Goal: Task Accomplishment & Management: Complete application form

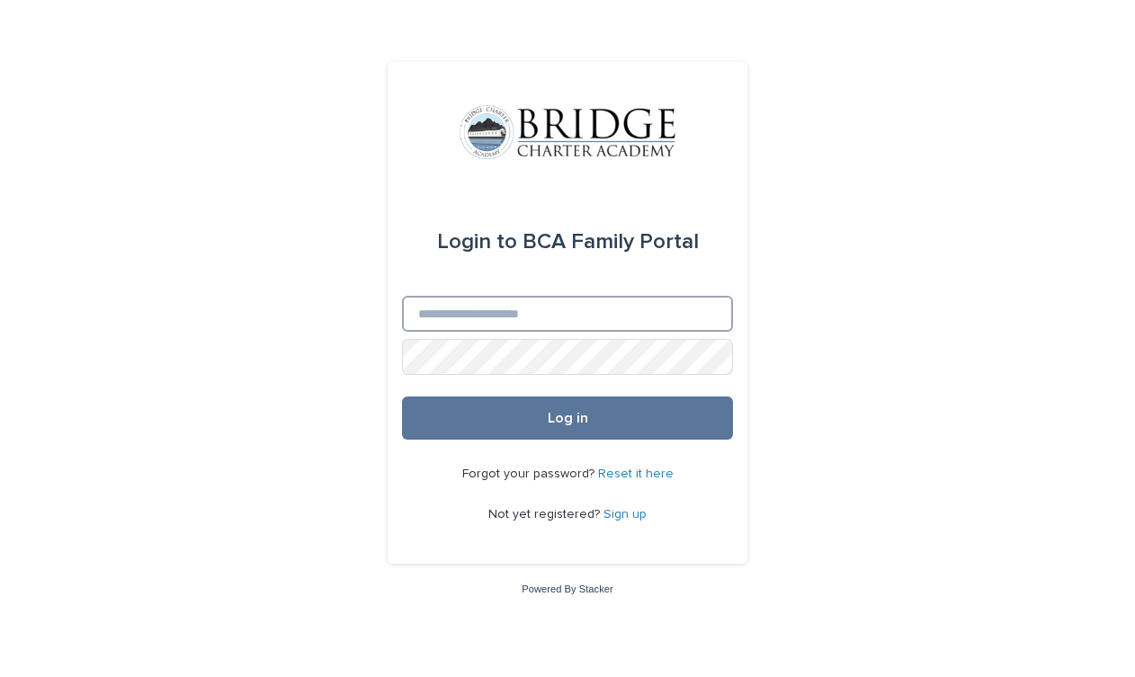
type input "**********"
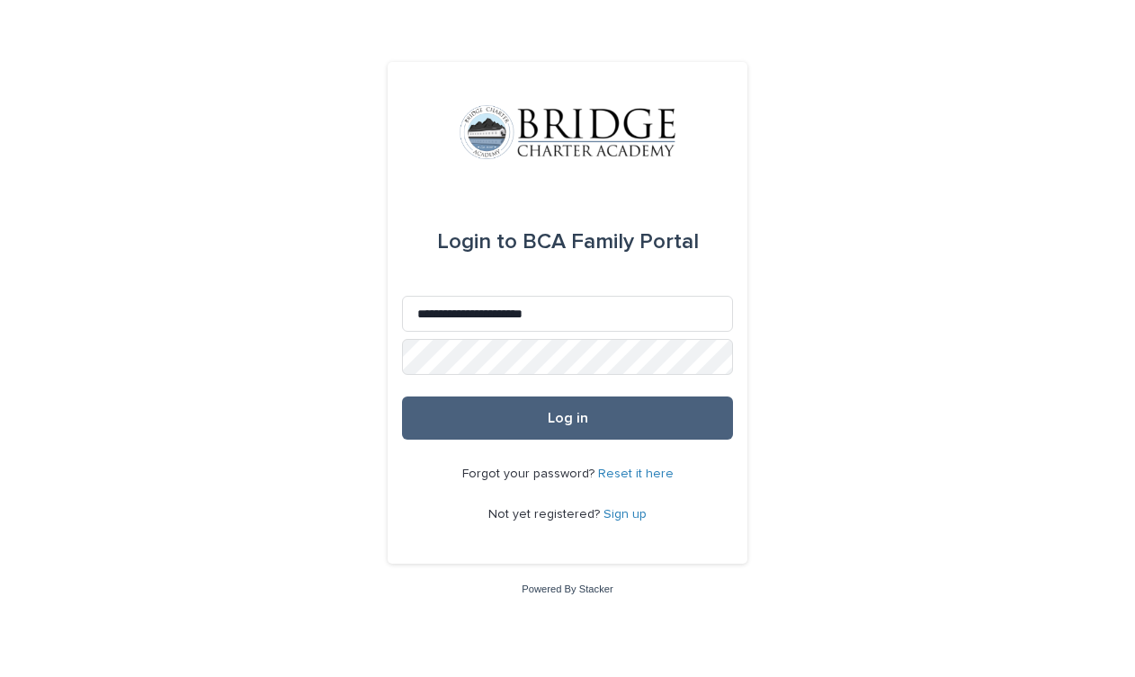
click at [568, 413] on span "Log in" at bounding box center [568, 418] width 40 height 14
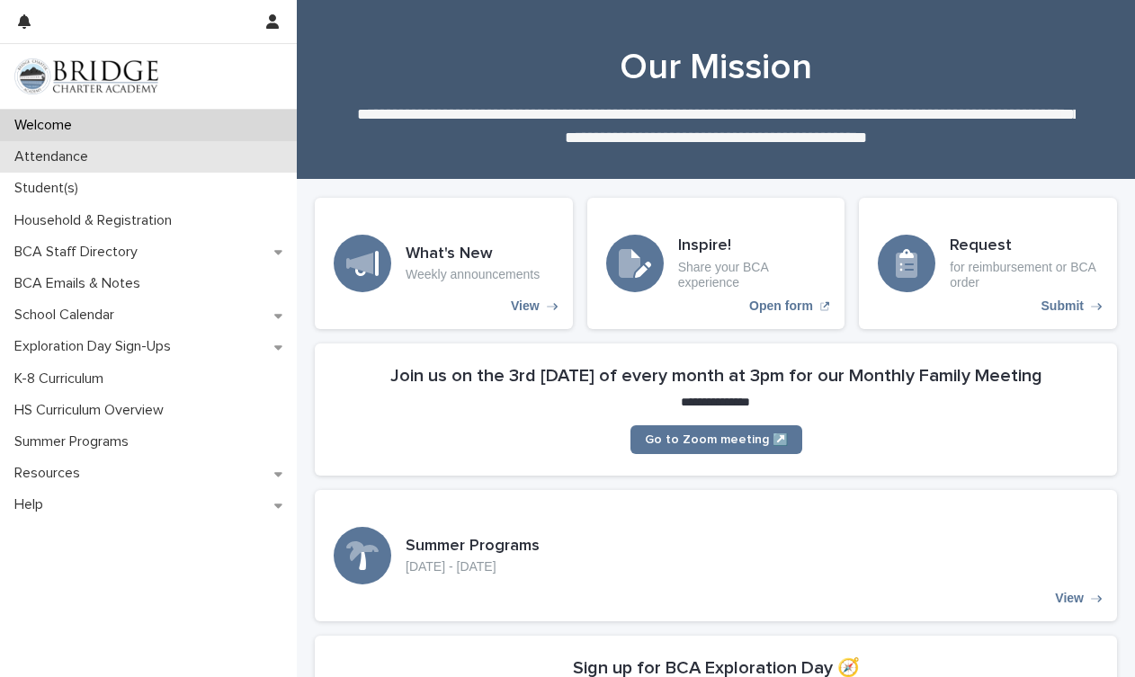
click at [77, 160] on p "Attendance" at bounding box center [54, 156] width 95 height 17
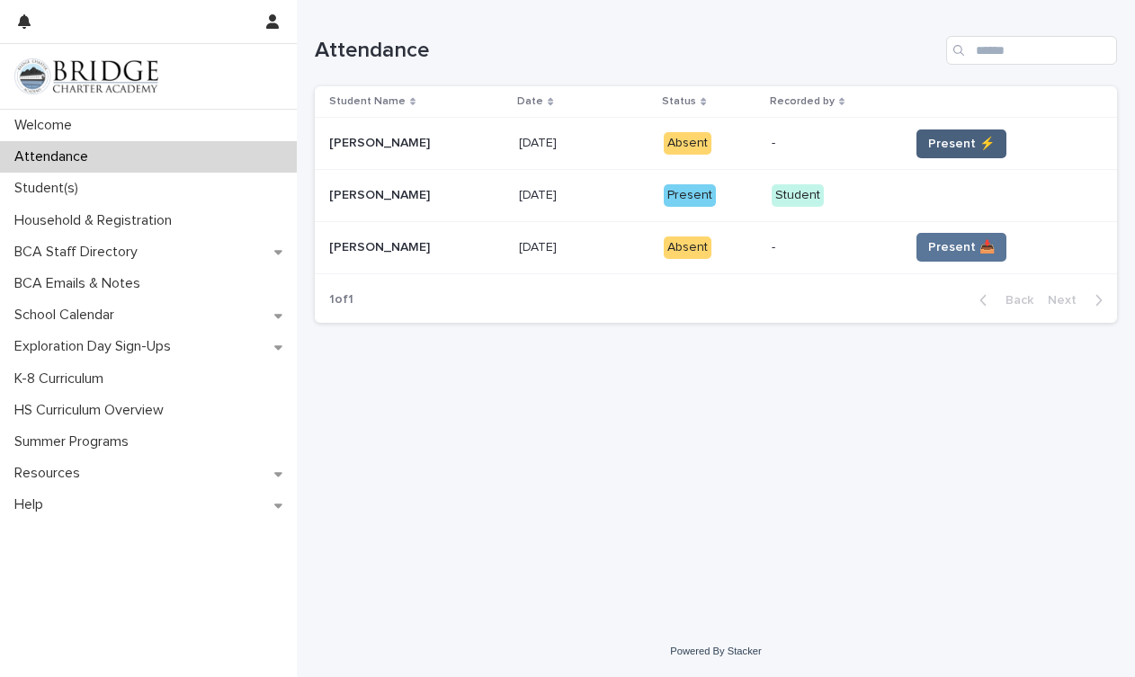
click at [980, 145] on span "Present ⚡" at bounding box center [961, 144] width 67 height 18
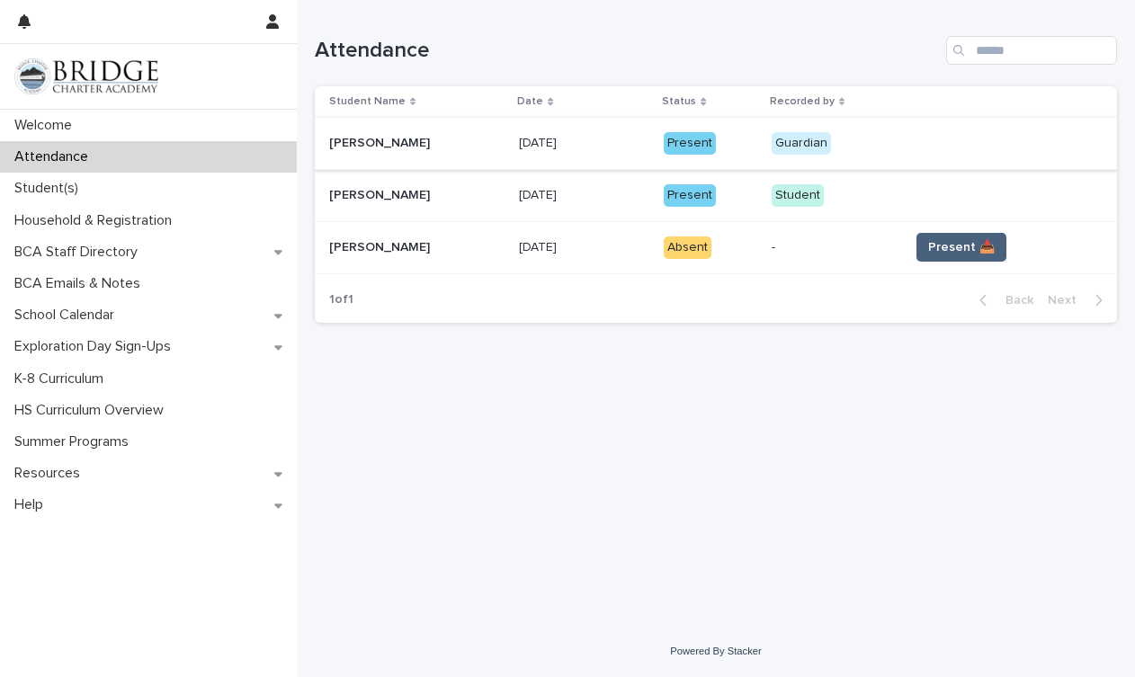
click at [960, 245] on span "Present 📥" at bounding box center [961, 247] width 67 height 18
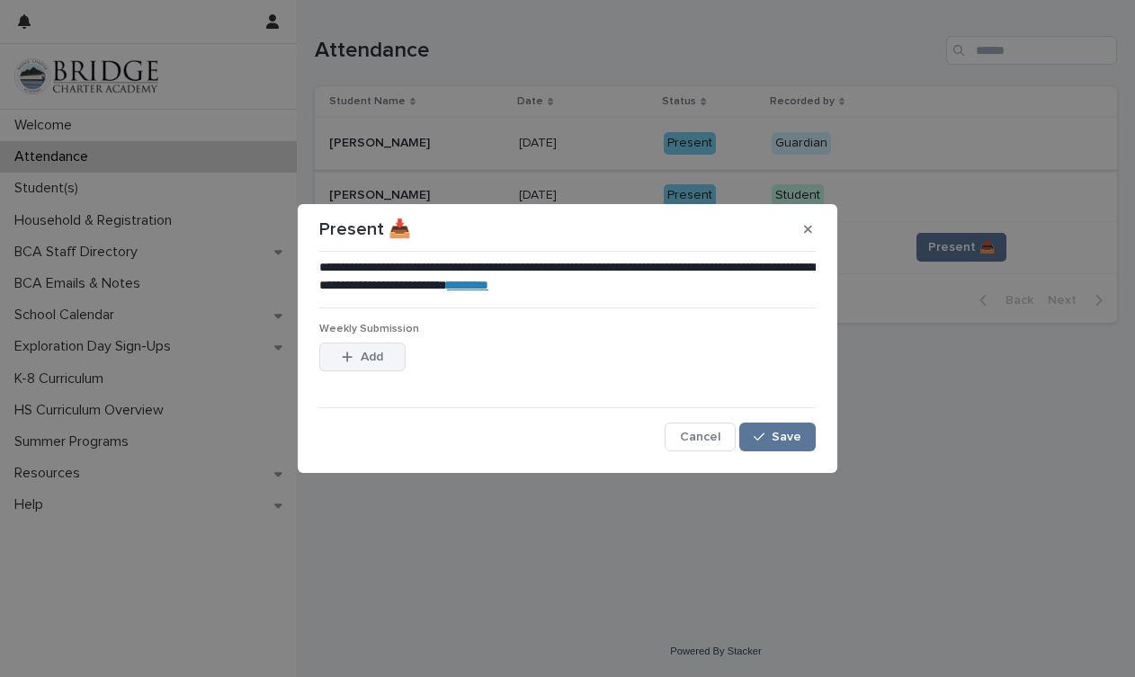
click at [381, 359] on span "Add" at bounding box center [372, 357] width 22 height 13
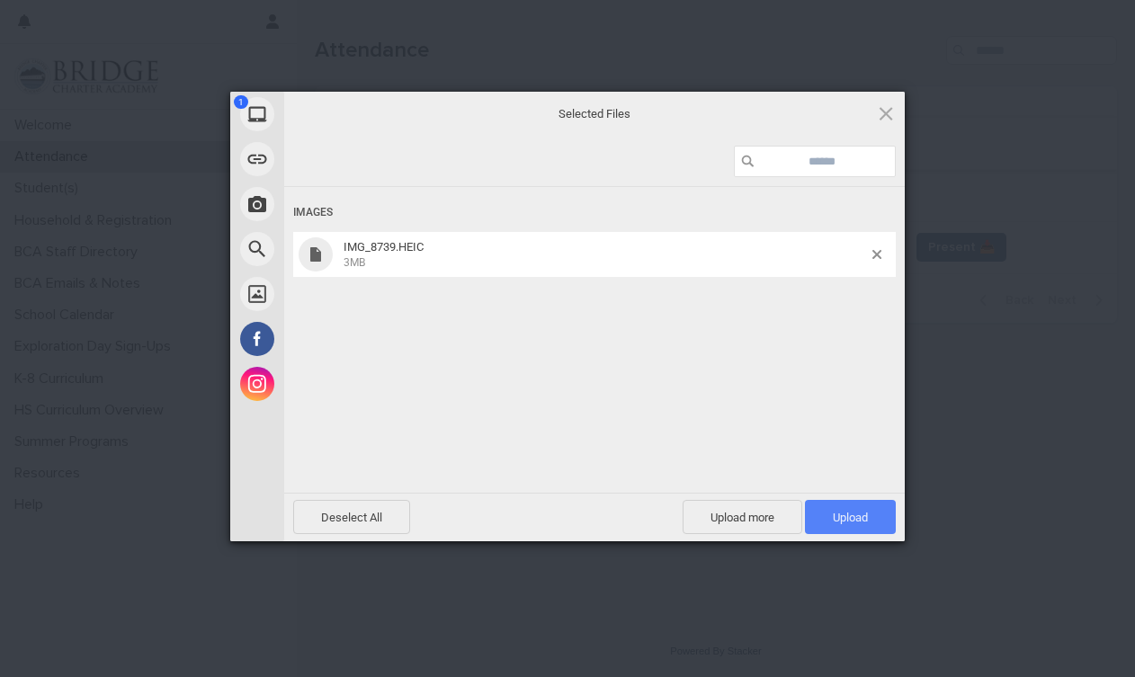
click at [862, 513] on span "Upload 1" at bounding box center [850, 517] width 35 height 13
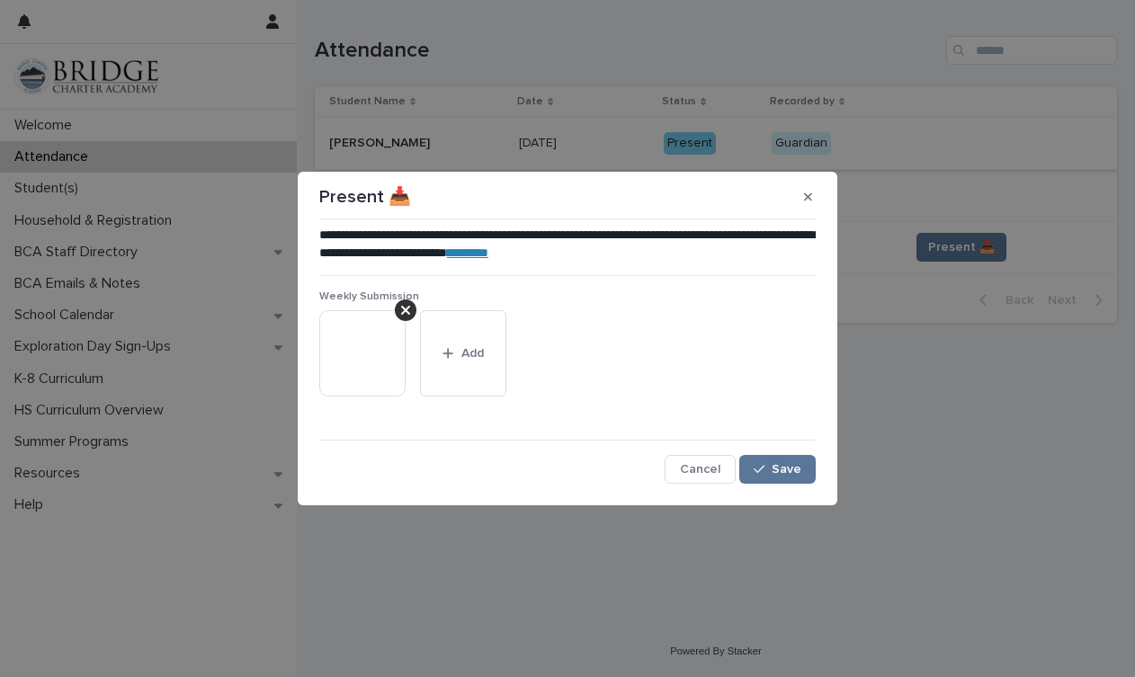
click at [488, 253] on link "********" at bounding box center [467, 252] width 41 height 13
click at [782, 471] on span "Save" at bounding box center [787, 469] width 30 height 13
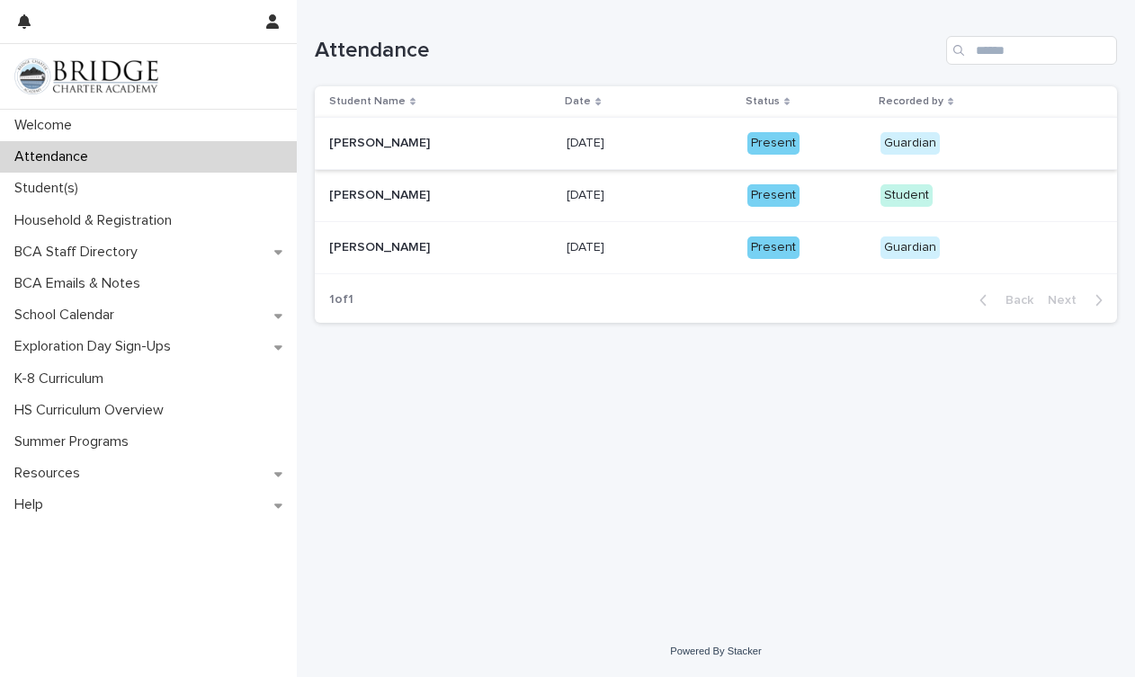
click at [257, 95] on div at bounding box center [148, 76] width 297 height 65
click at [57, 132] on p "Welcome" at bounding box center [46, 125] width 79 height 17
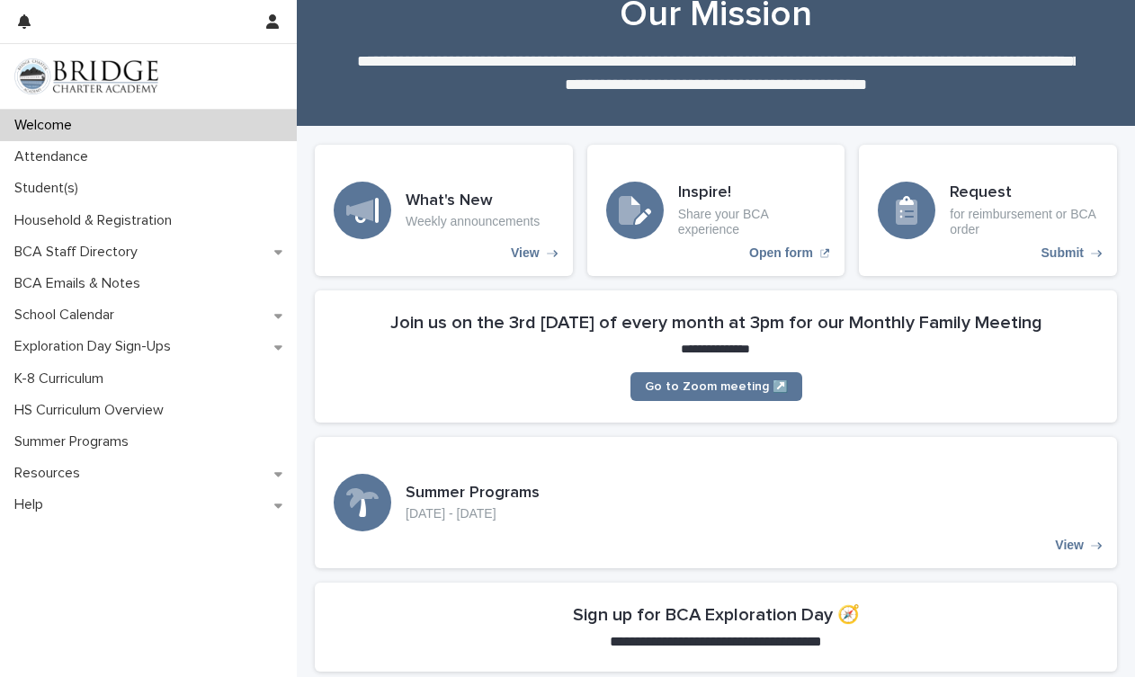
scroll to position [54, 0]
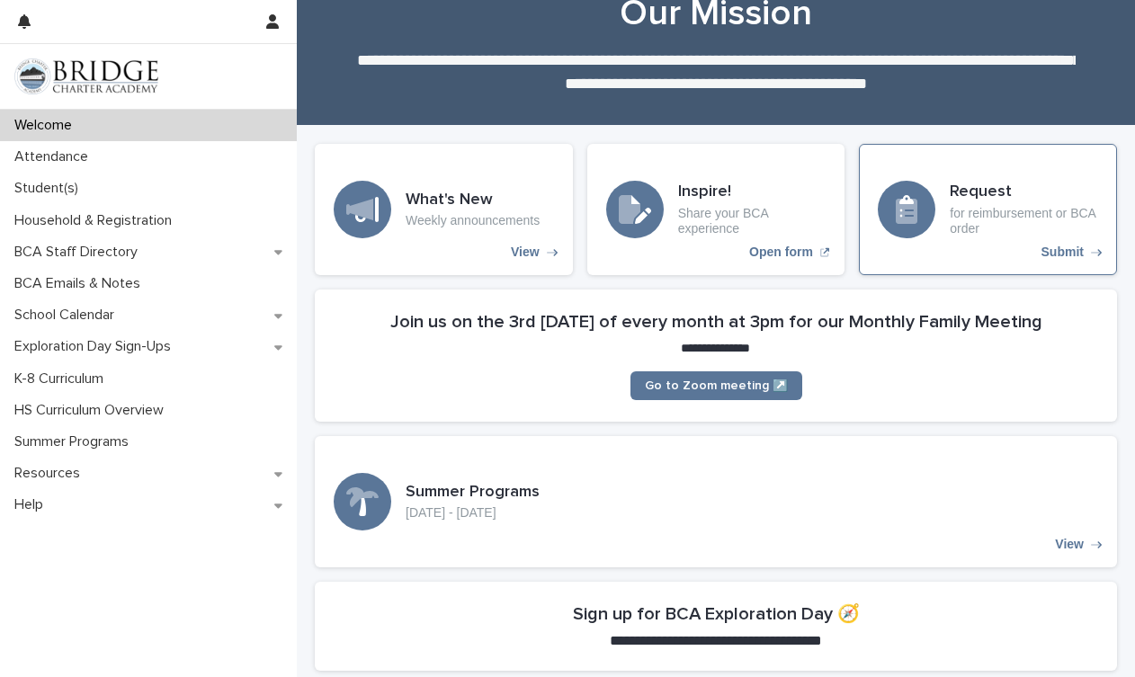
click at [946, 230] on div "Request for reimbursement or BCA order Submit" at bounding box center [988, 209] width 258 height 131
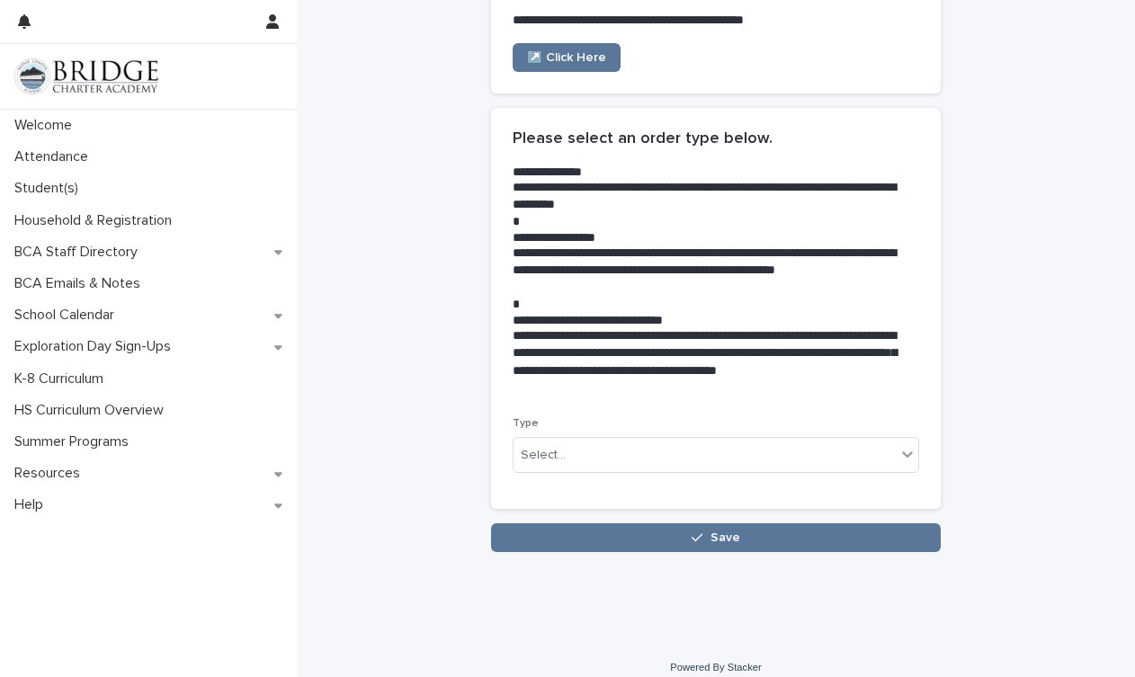
scroll to position [273, 0]
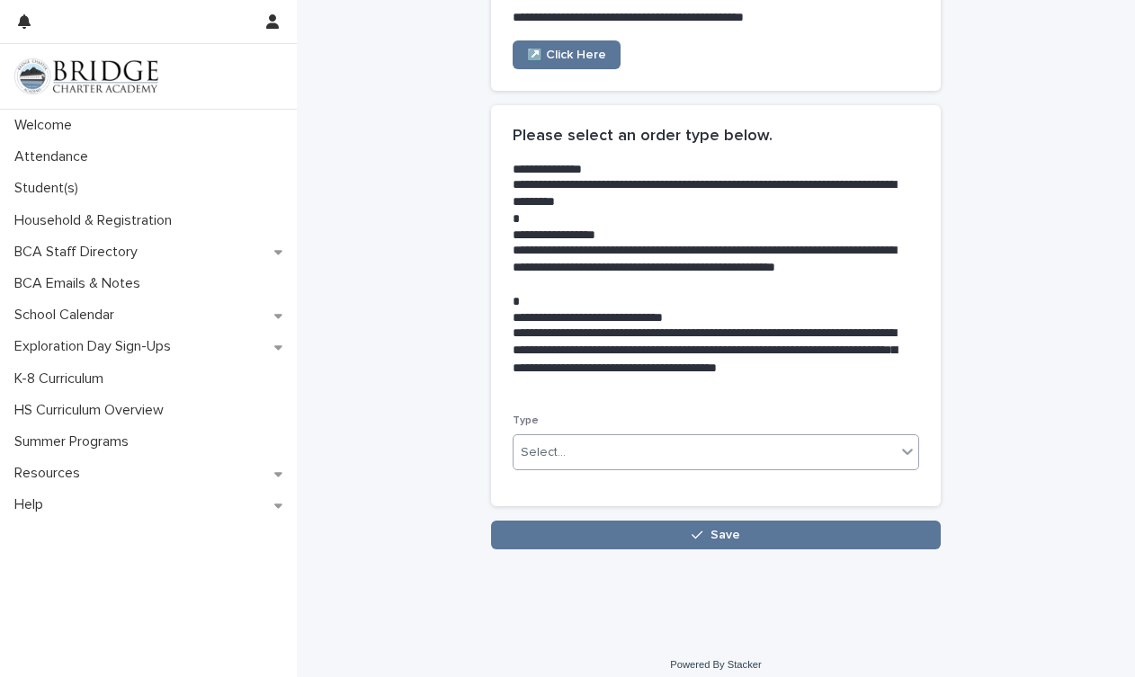
click at [585, 452] on div "Select..." at bounding box center [705, 453] width 382 height 30
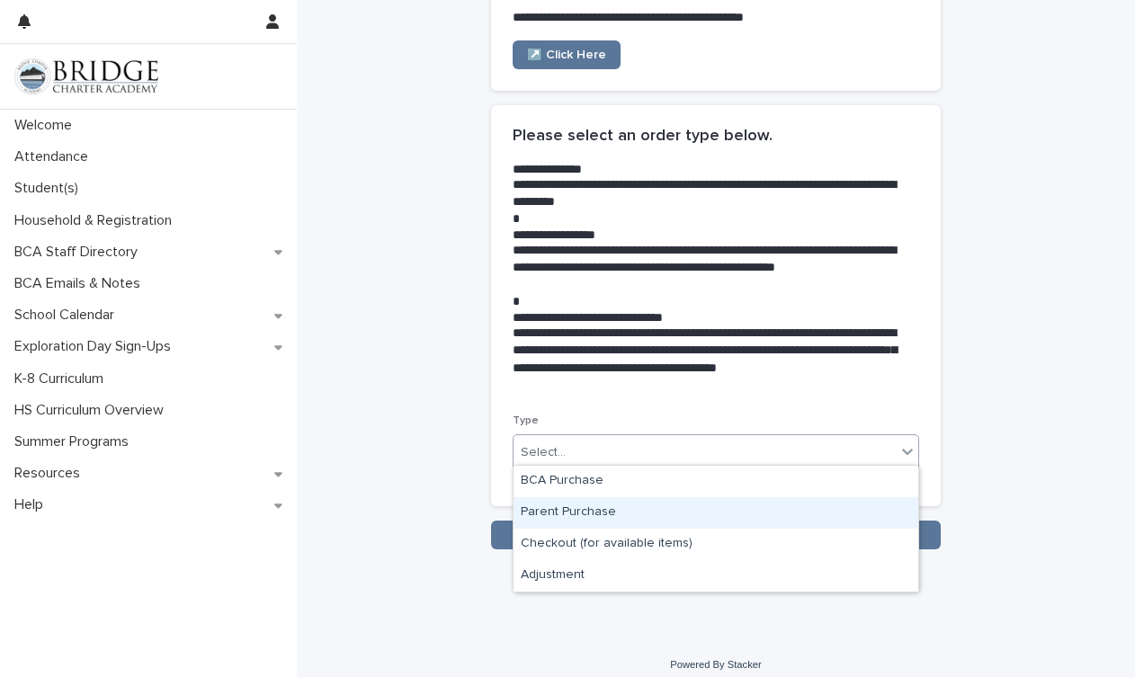
click at [595, 512] on div "Parent Purchase" at bounding box center [716, 512] width 405 height 31
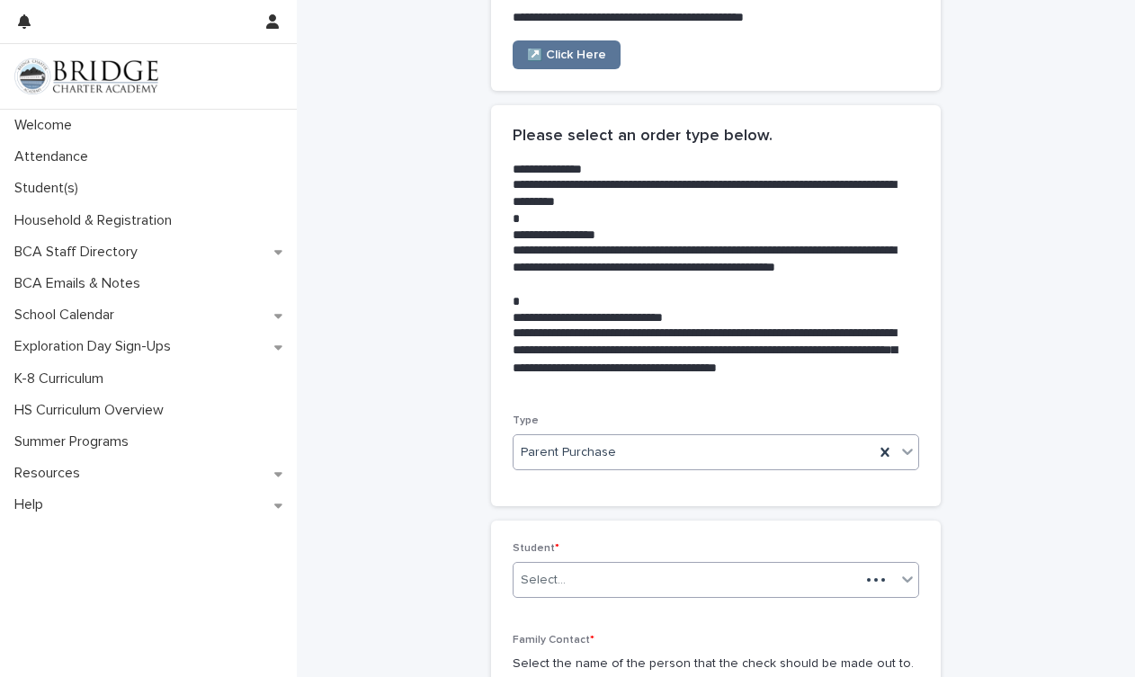
click at [611, 573] on div "Select..." at bounding box center [687, 581] width 346 height 30
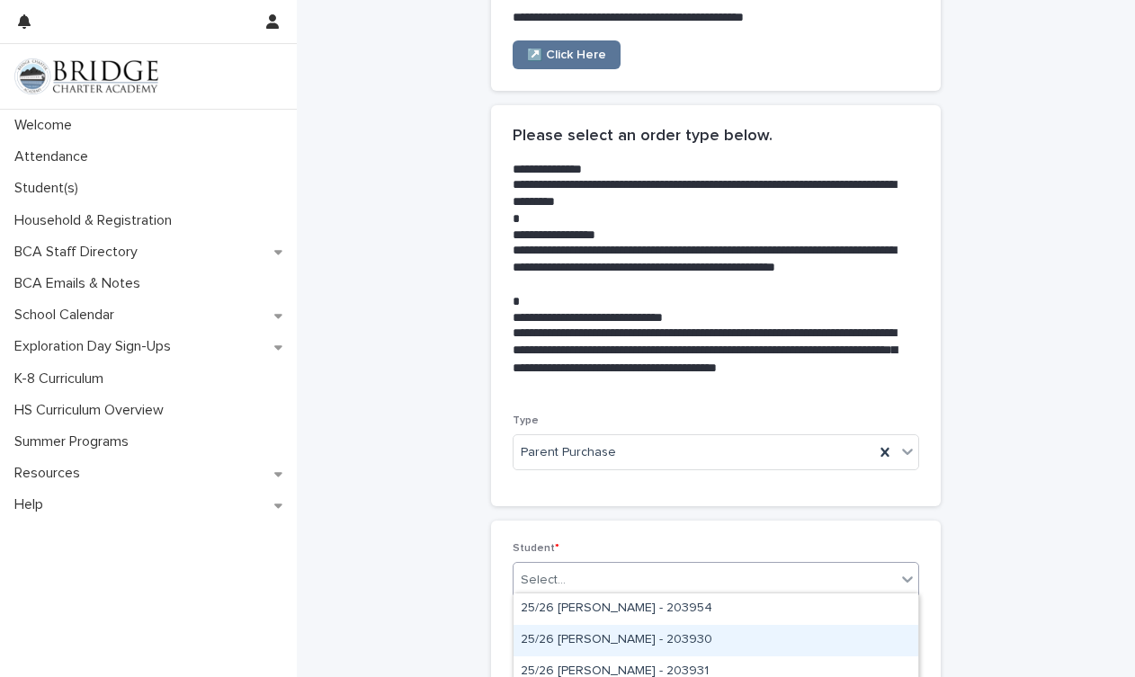
click at [665, 643] on div "25/26 [PERSON_NAME] - 203930" at bounding box center [716, 640] width 405 height 31
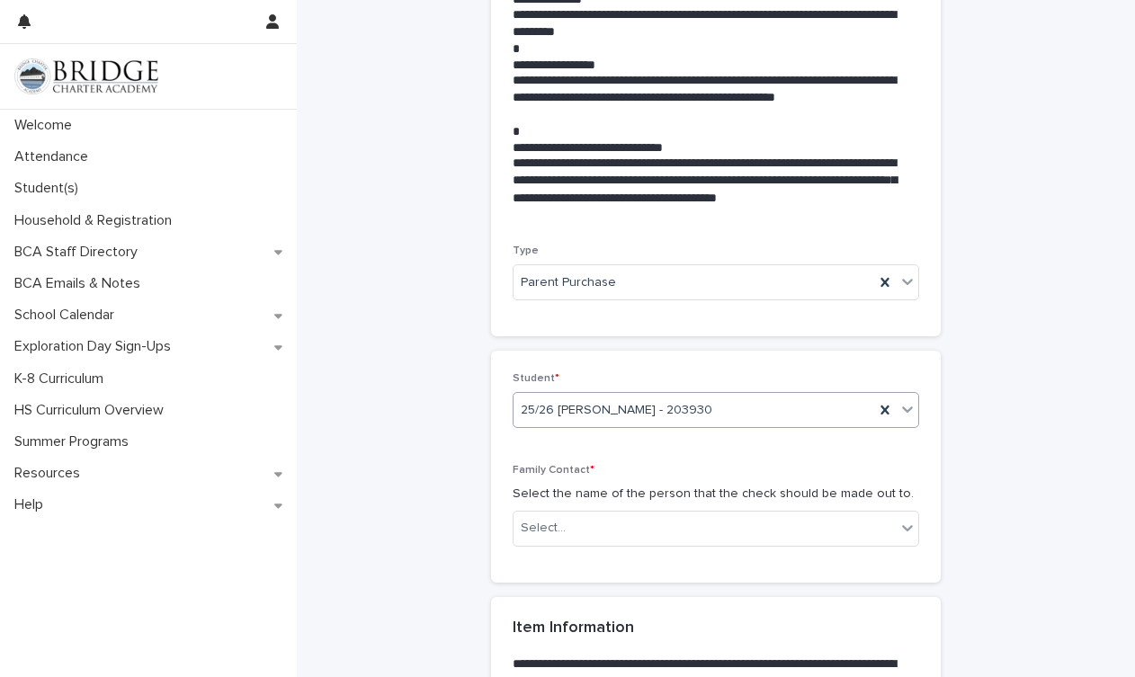
scroll to position [514, 0]
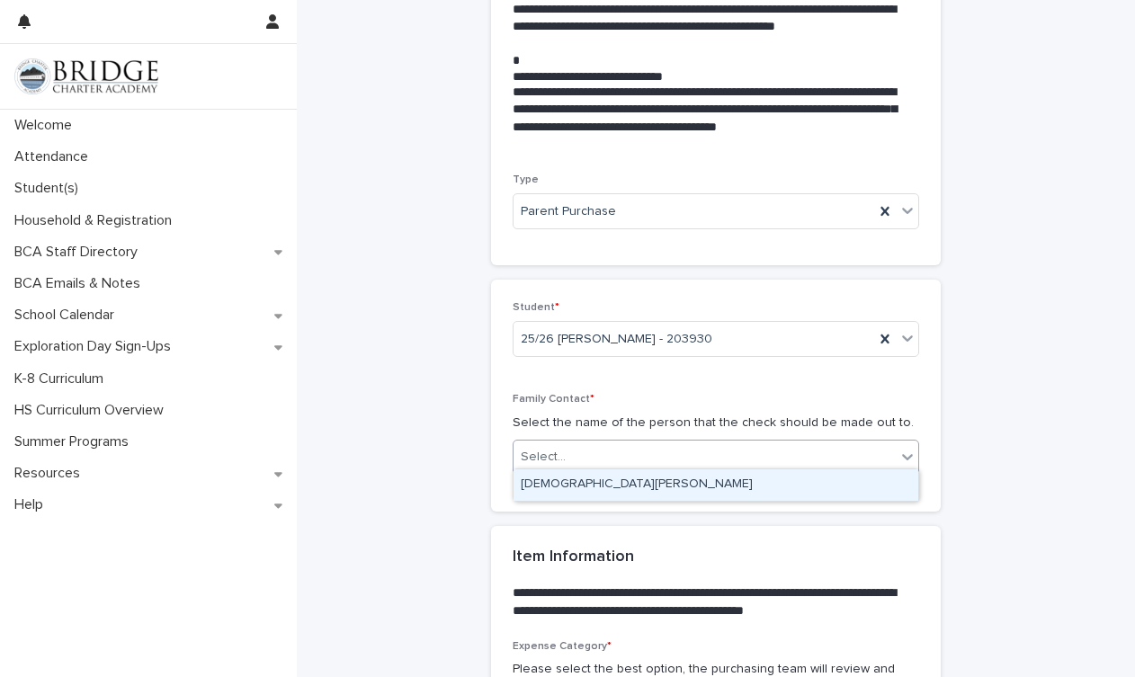
click at [572, 461] on div "Select..." at bounding box center [705, 458] width 382 height 30
click at [581, 491] on div "[DEMOGRAPHIC_DATA][PERSON_NAME]" at bounding box center [716, 484] width 405 height 31
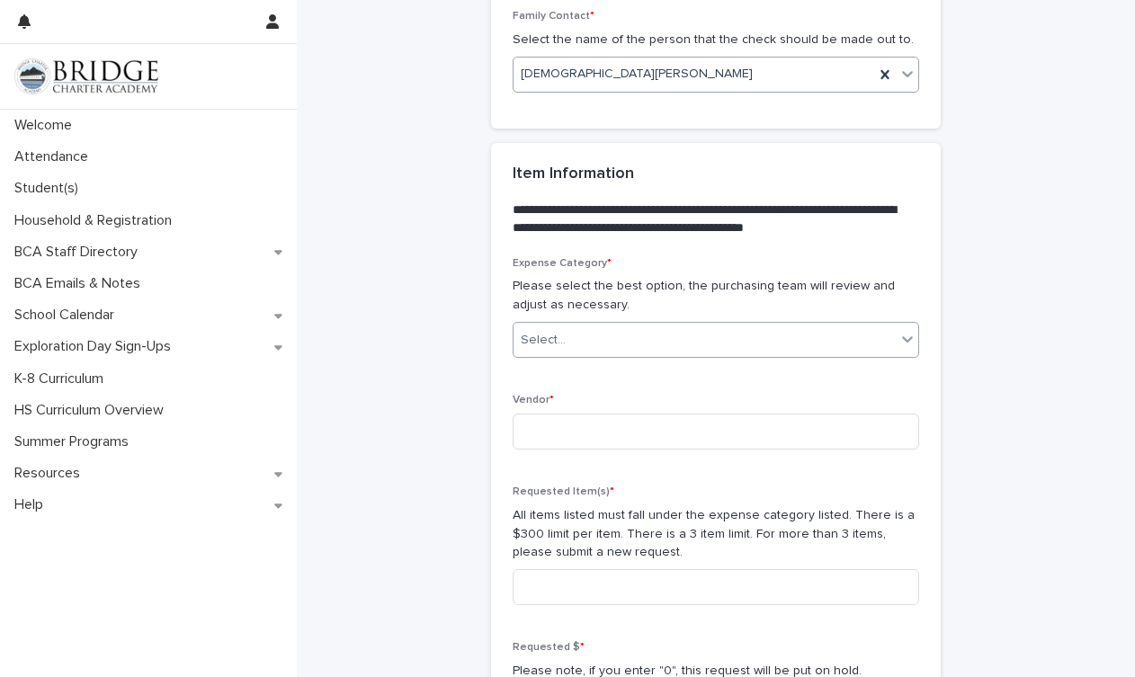
click at [546, 331] on div "Select..." at bounding box center [543, 340] width 45 height 19
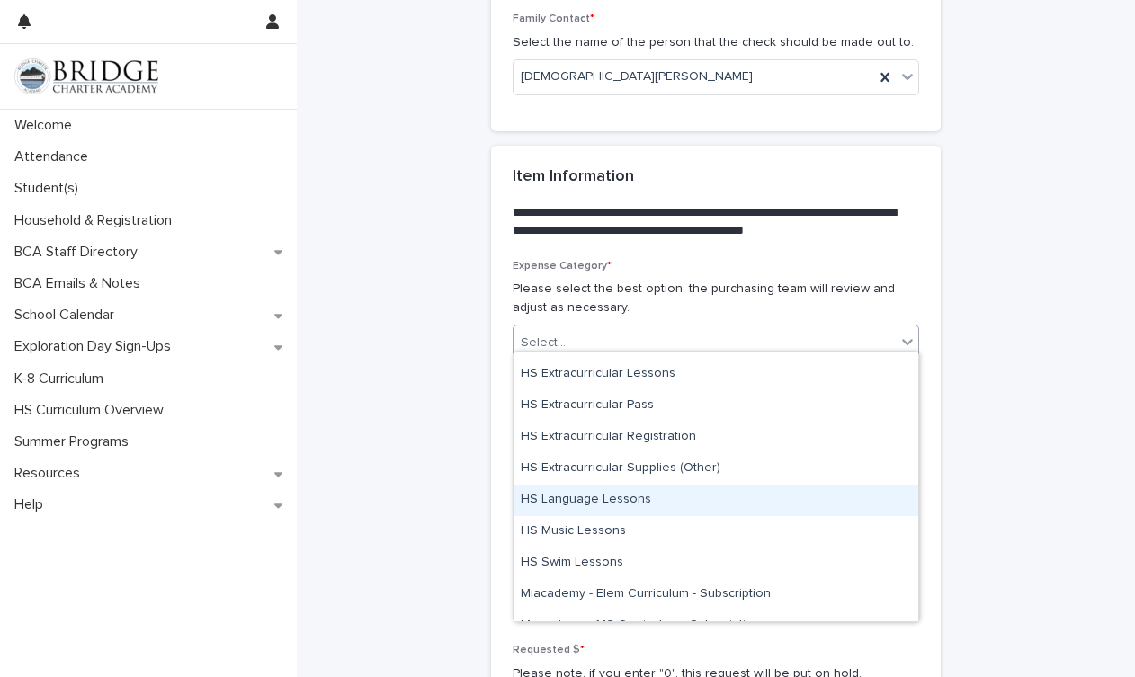
scroll to position [525, 0]
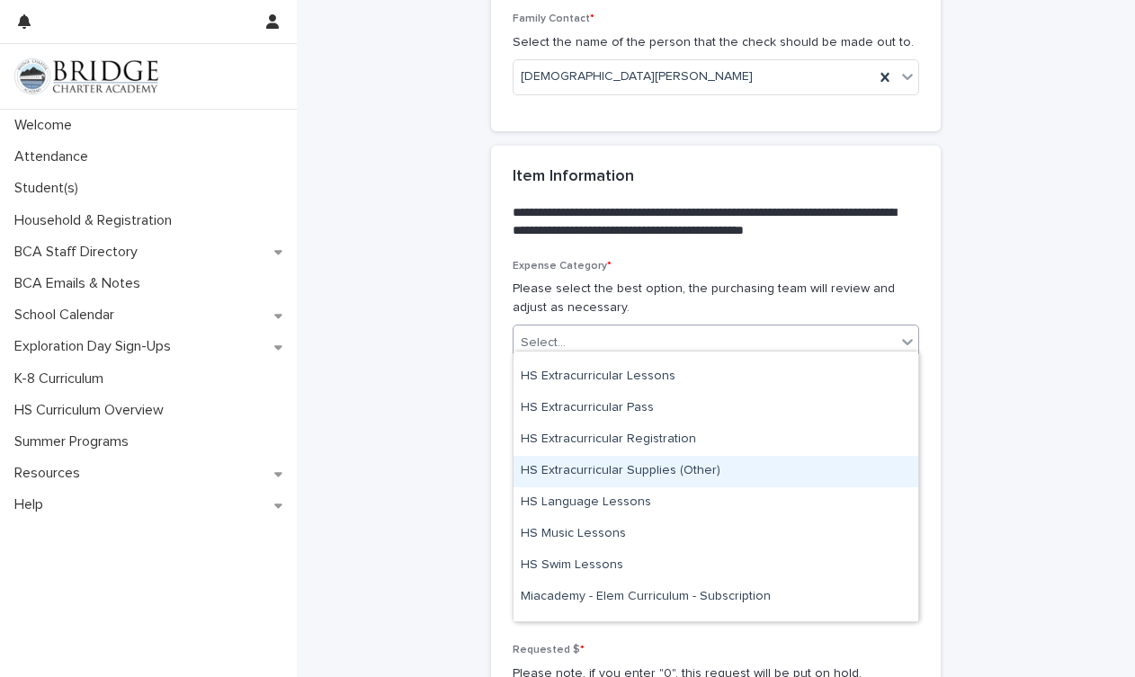
click at [656, 469] on div "HS Extracurricular Supplies (Other)" at bounding box center [716, 471] width 405 height 31
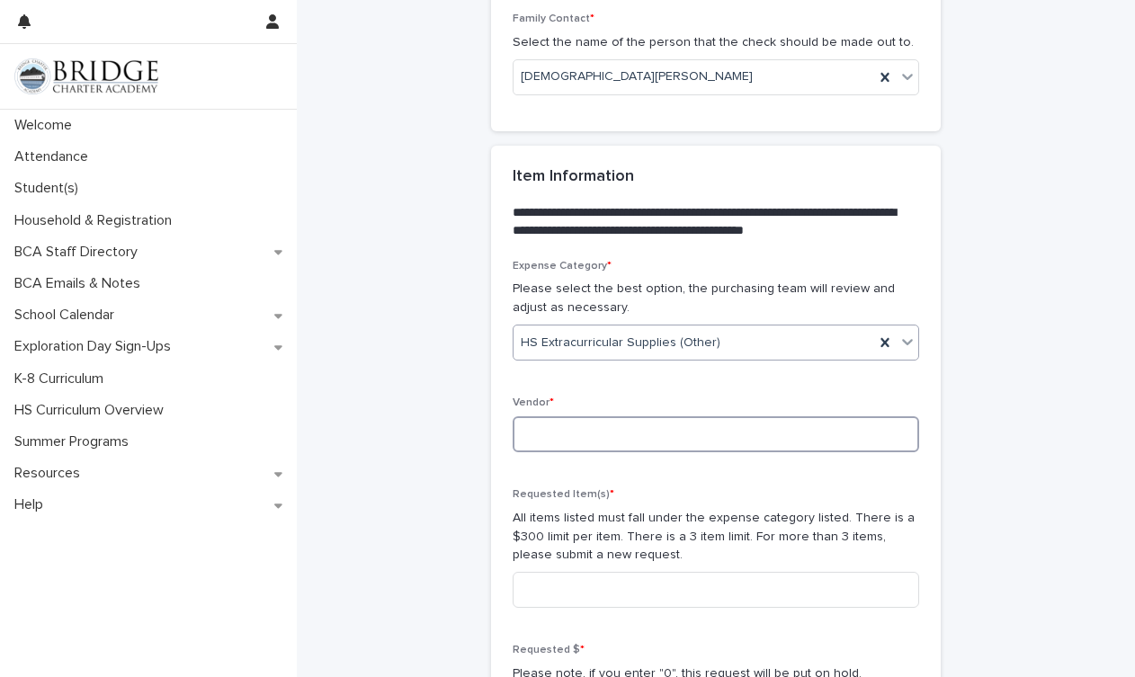
click at [536, 416] on input at bounding box center [716, 434] width 407 height 36
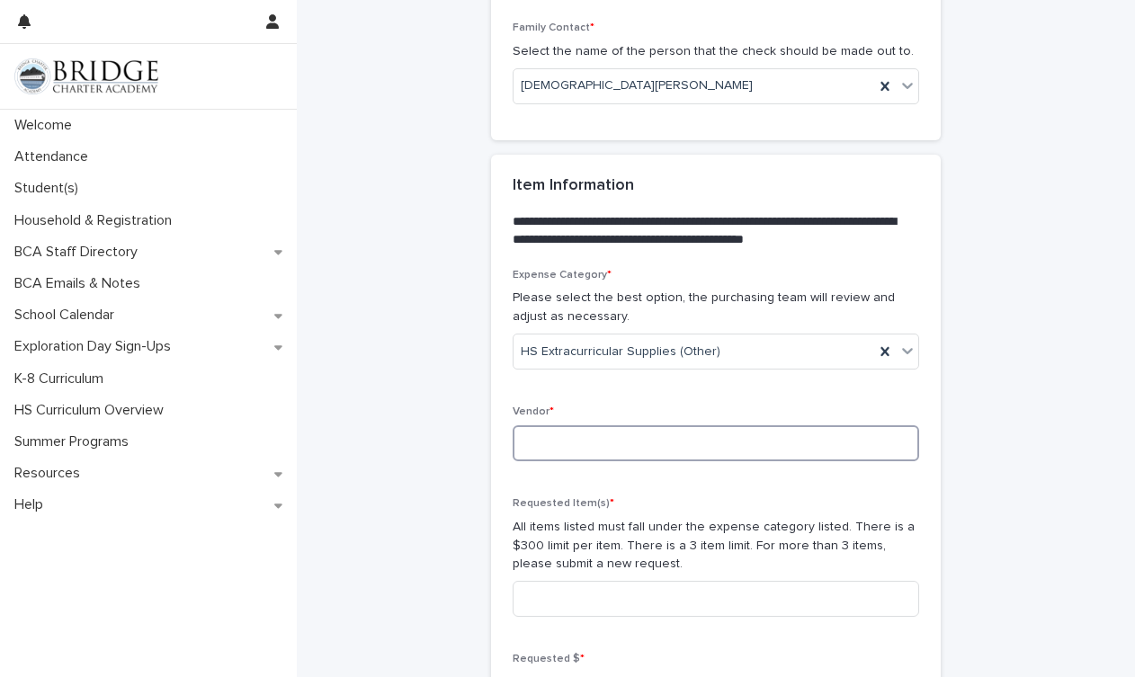
scroll to position [883, 0]
type input "**********"
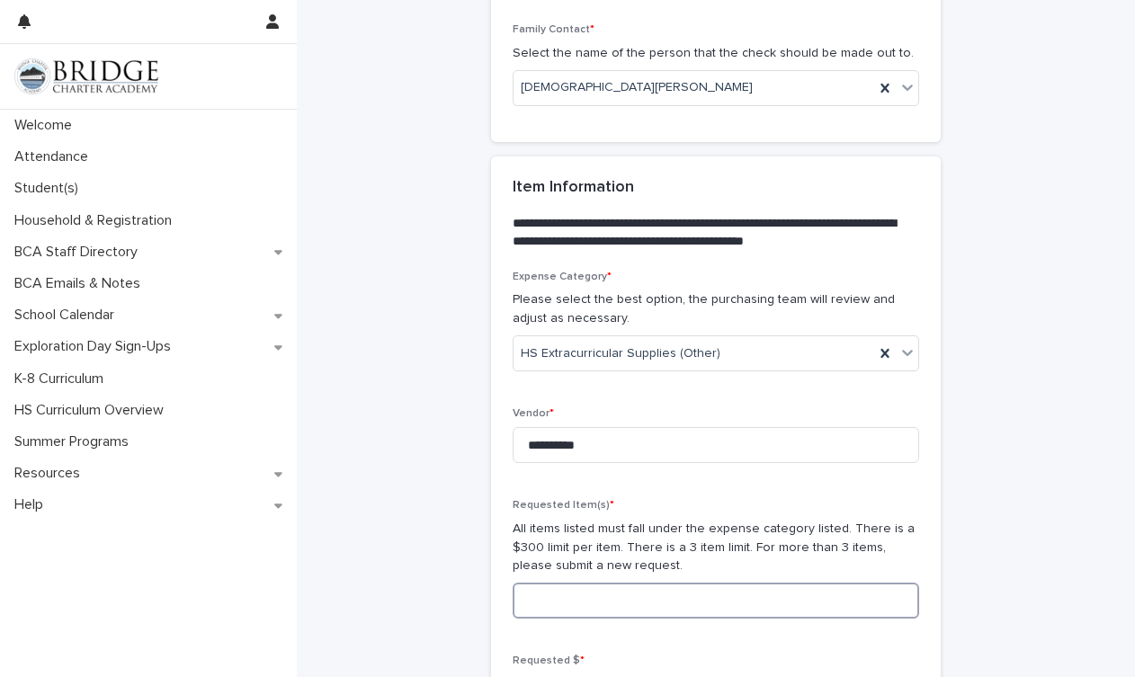
click at [564, 584] on input at bounding box center [716, 601] width 407 height 36
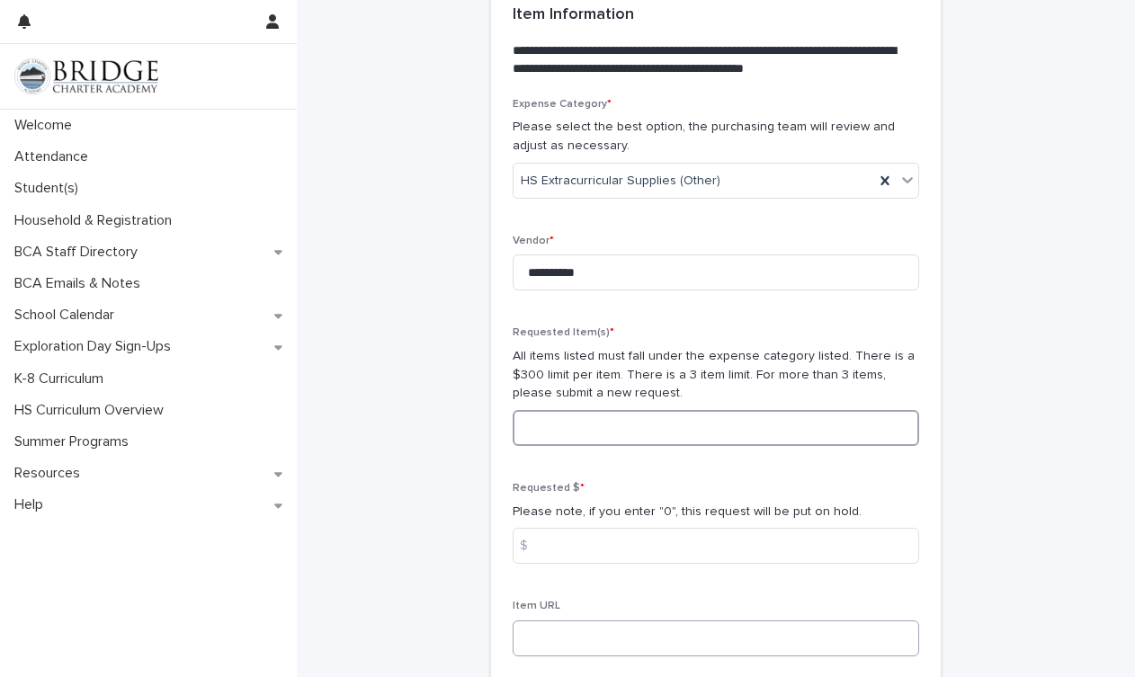
scroll to position [1078, 0]
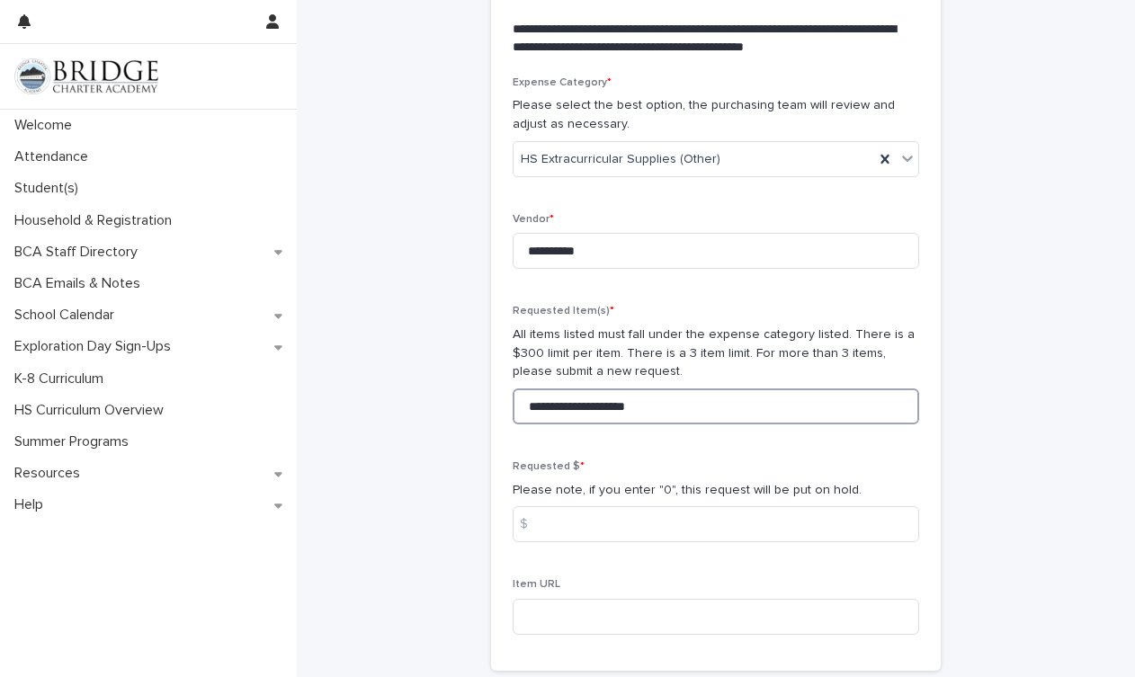
drag, startPoint x: 672, startPoint y: 392, endPoint x: 419, endPoint y: 390, distance: 252.7
click at [421, 391] on div "**********" at bounding box center [716, 168] width 802 height 2489
paste input "**********"
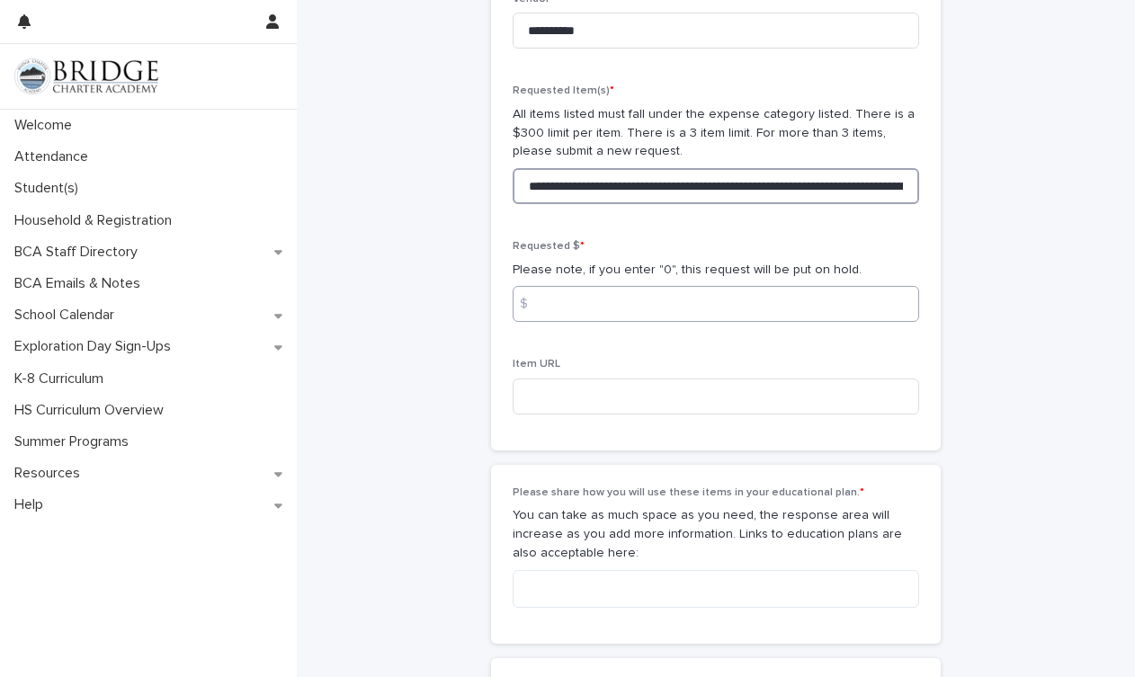
type input "**********"
click at [563, 300] on input at bounding box center [716, 304] width 407 height 36
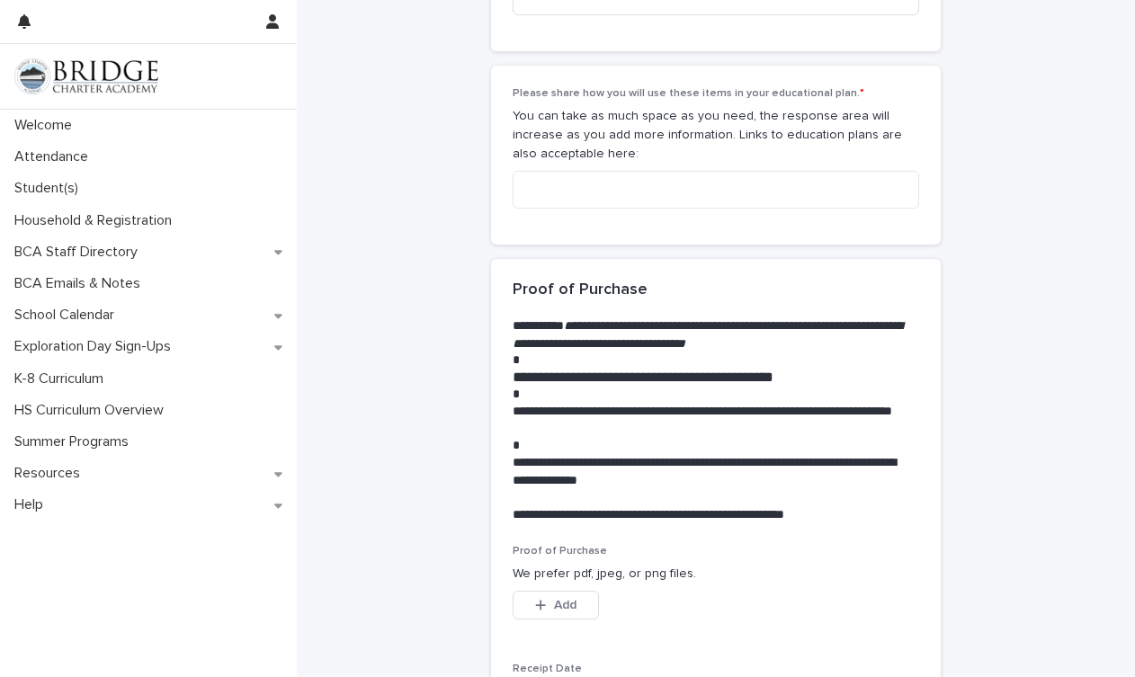
scroll to position [1701, 0]
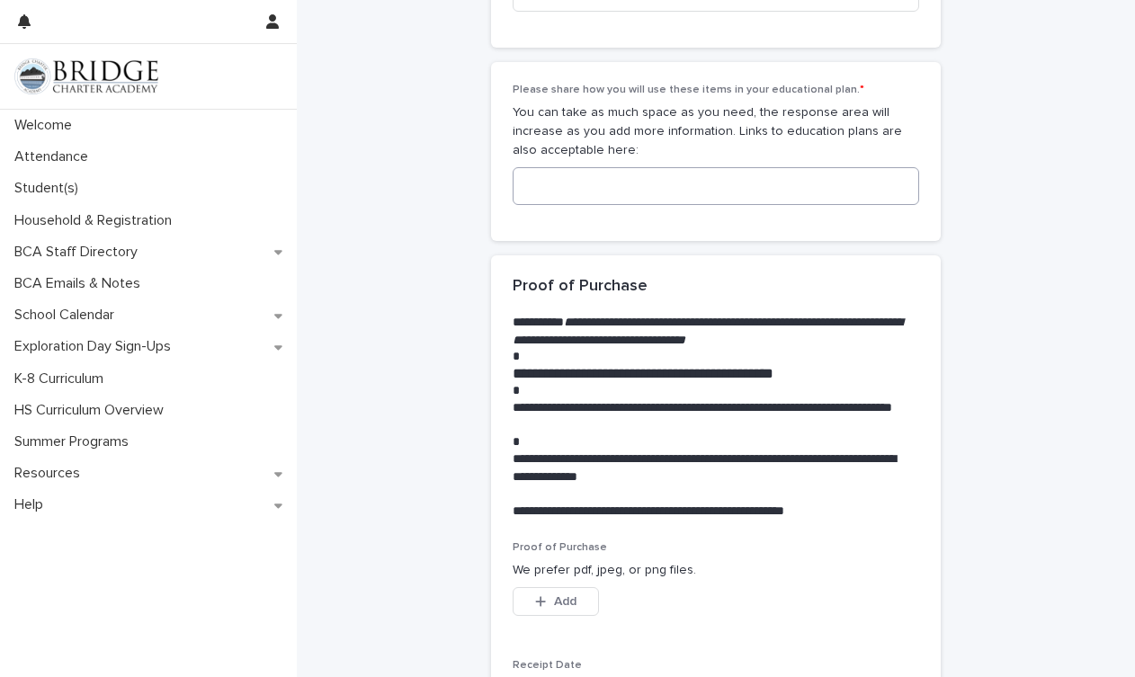
type input "*****"
click at [550, 169] on textarea at bounding box center [716, 186] width 407 height 38
type textarea "*"
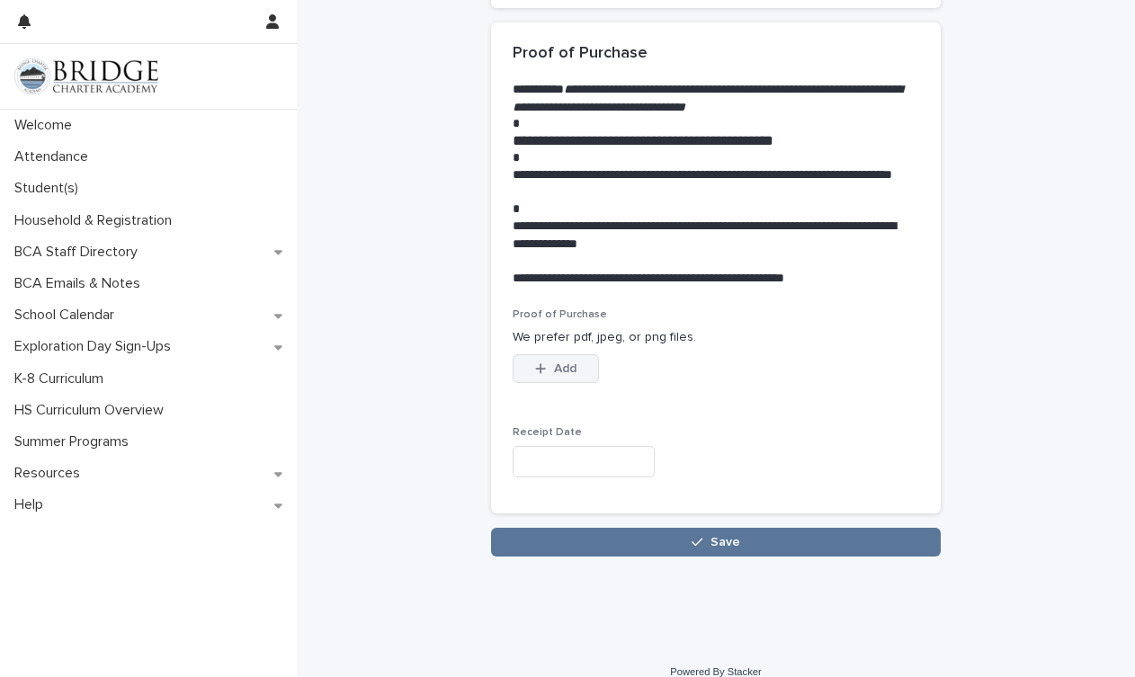
scroll to position [1933, 0]
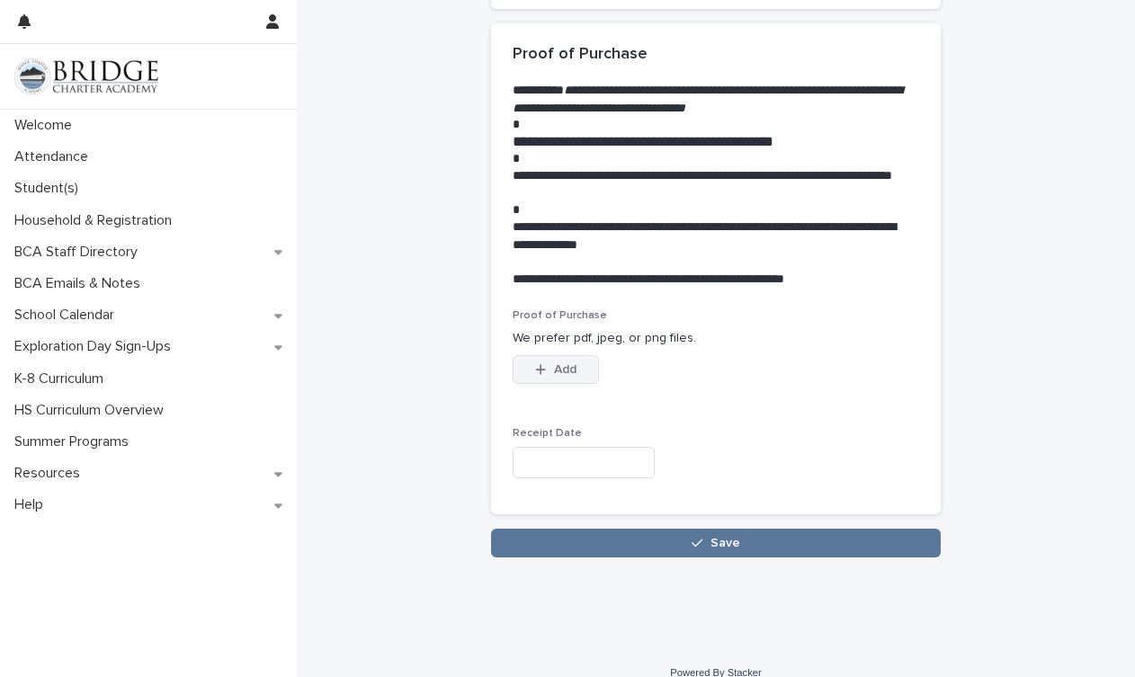
type textarea "**********"
click at [587, 355] on button "Add" at bounding box center [556, 369] width 86 height 29
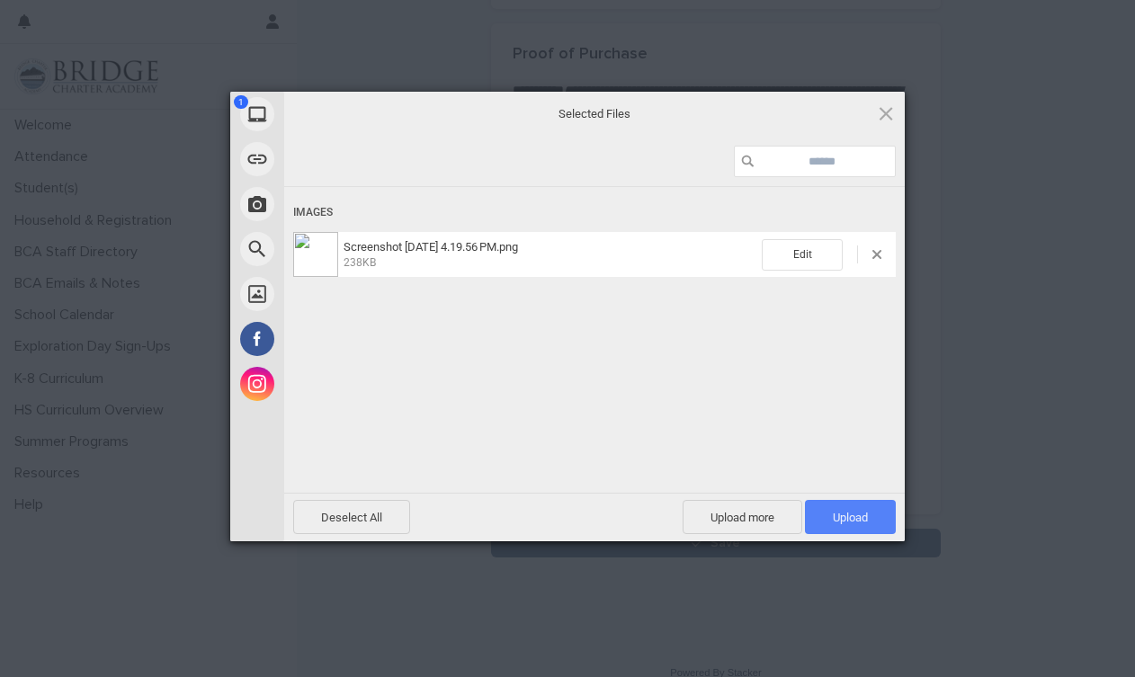
click at [871, 517] on span "Upload 1" at bounding box center [850, 517] width 91 height 34
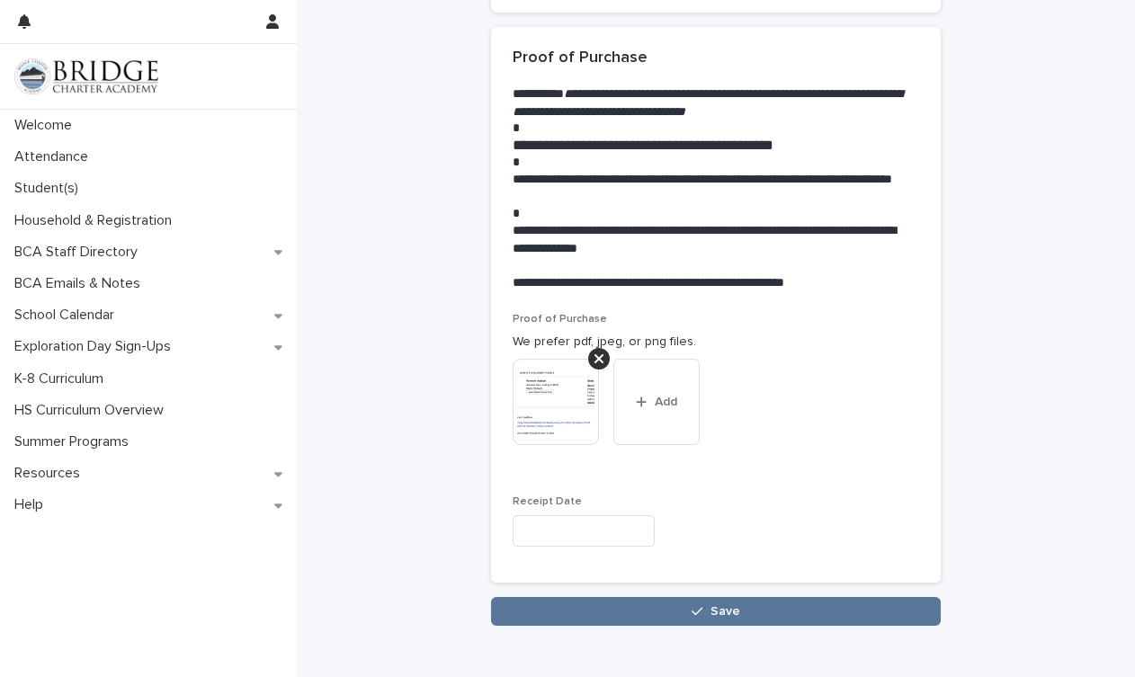
scroll to position [1931, 0]
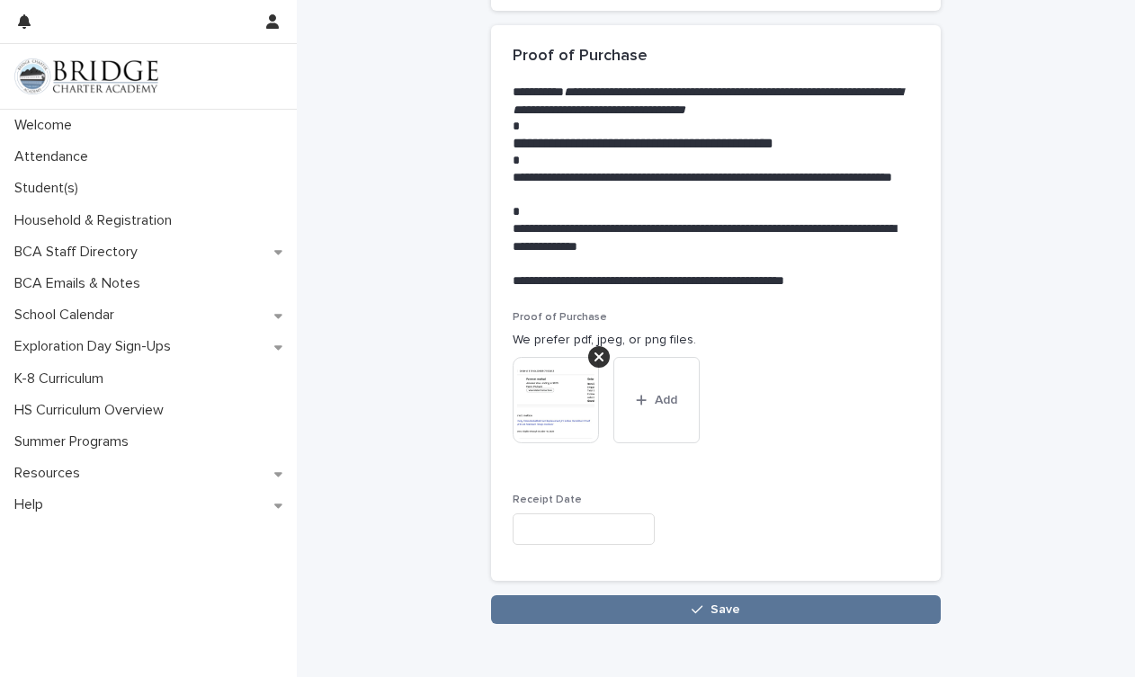
click at [619, 514] on input "text" at bounding box center [584, 529] width 142 height 31
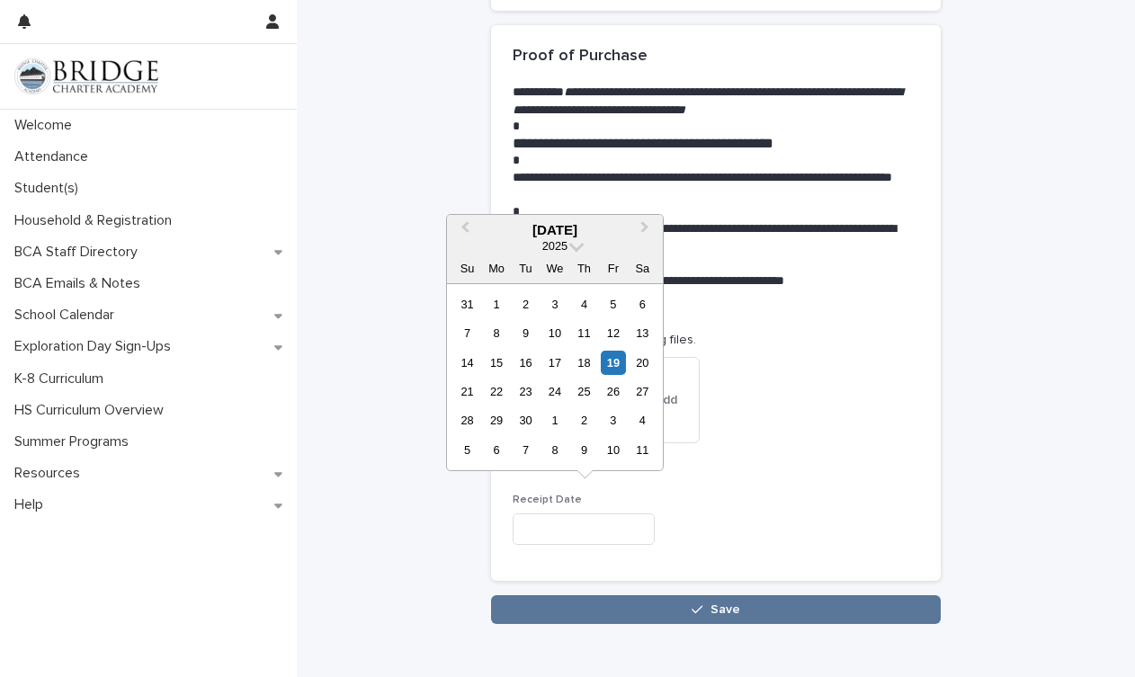
click at [515, 359] on div "16" at bounding box center [526, 363] width 24 height 24
type input "**********"
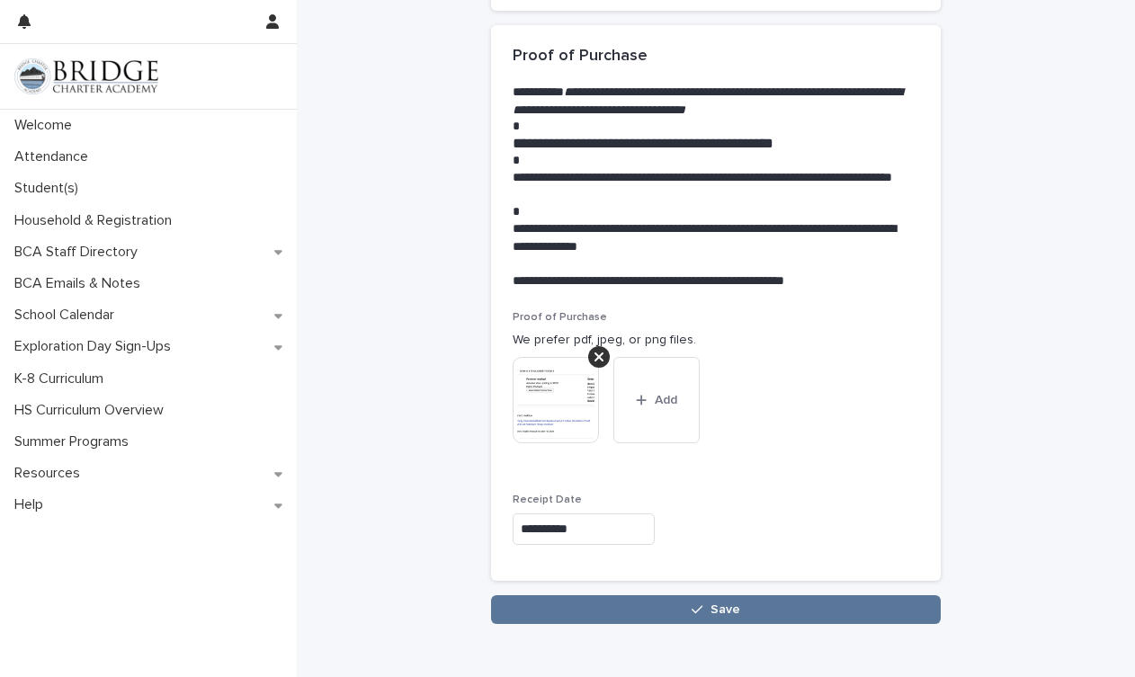
click at [727, 604] on span "Save" at bounding box center [726, 610] width 30 height 13
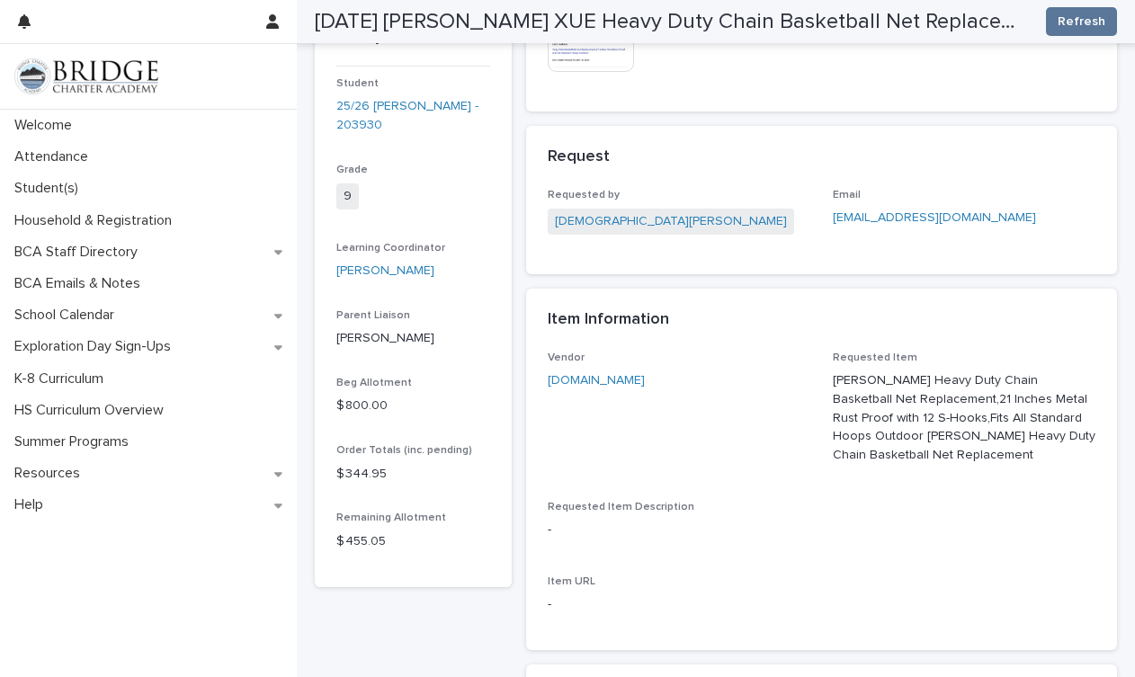
scroll to position [392, 0]
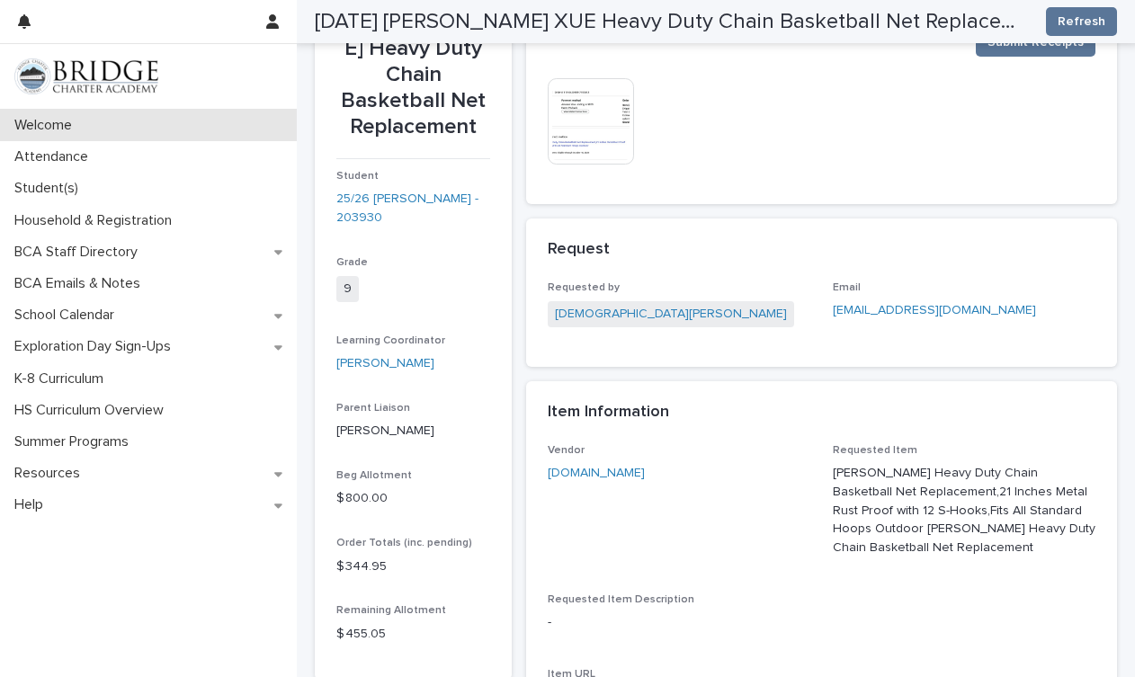
click at [41, 121] on p "Welcome" at bounding box center [46, 125] width 79 height 17
